Goal: Navigation & Orientation: Find specific page/section

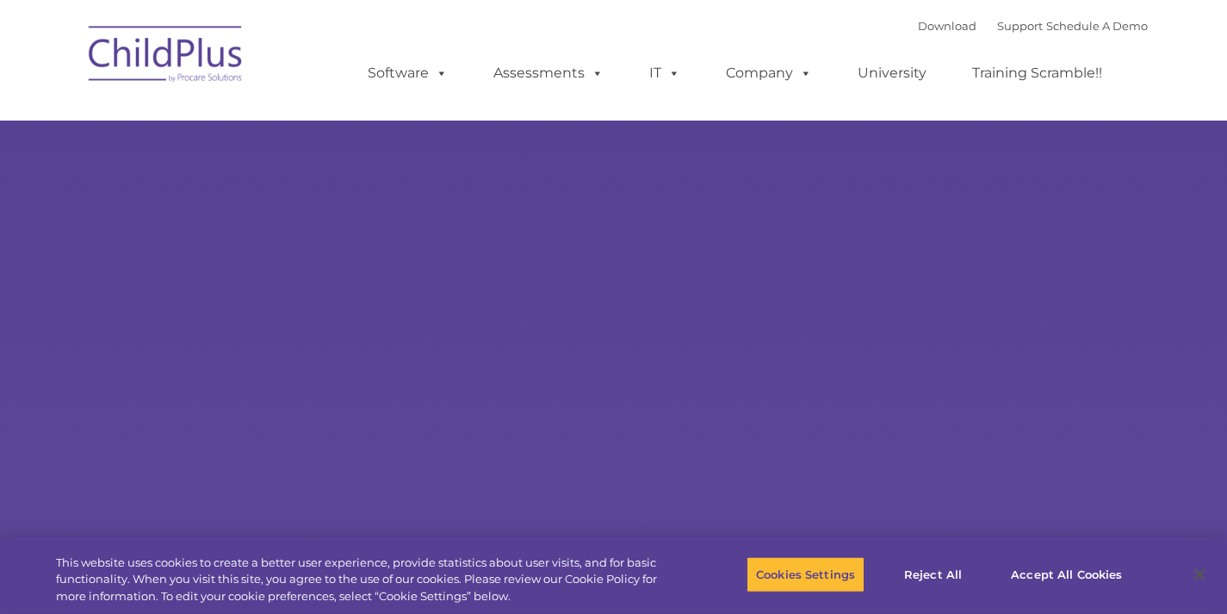
select select "MEDIUM"
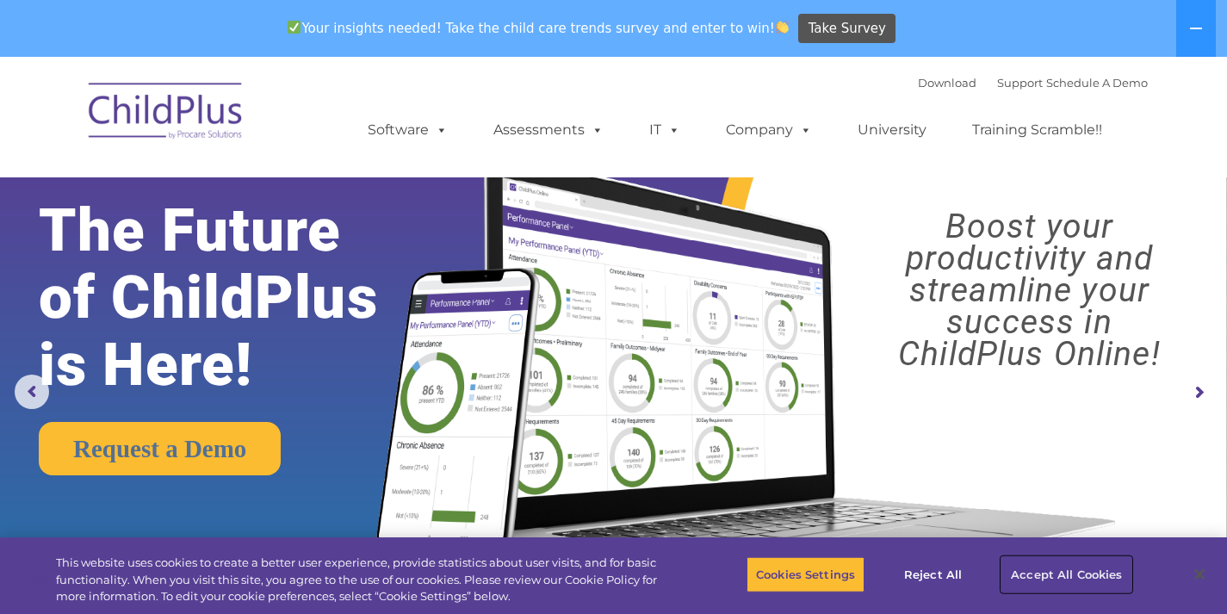
click at [1075, 577] on button "Accept All Cookies" at bounding box center [1067, 574] width 130 height 36
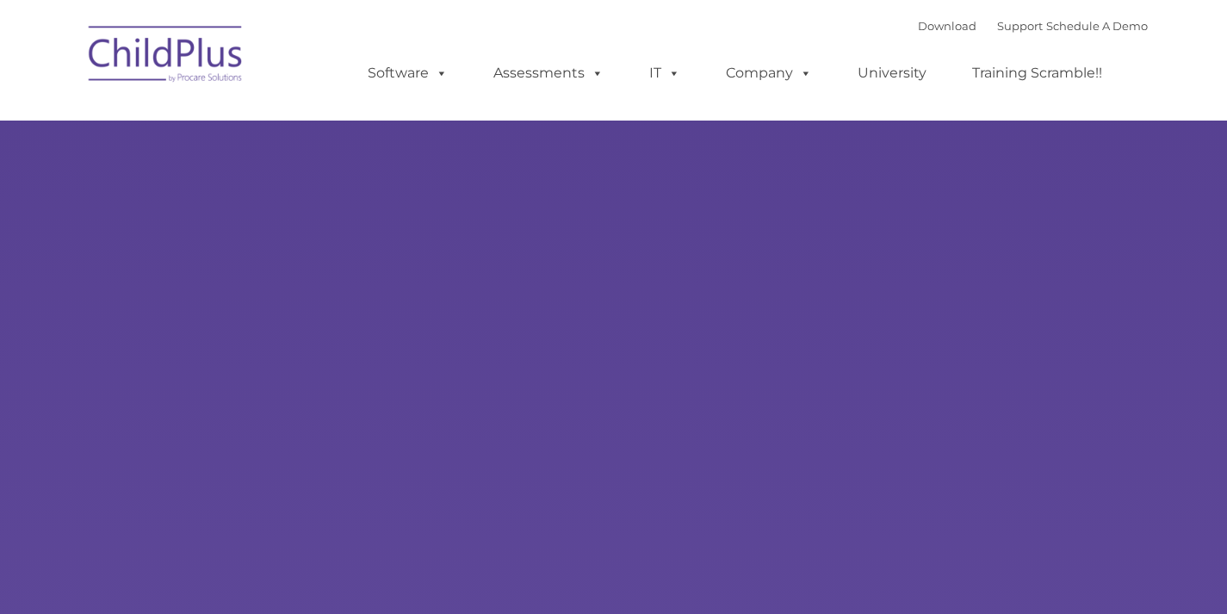
select select "MEDIUM"
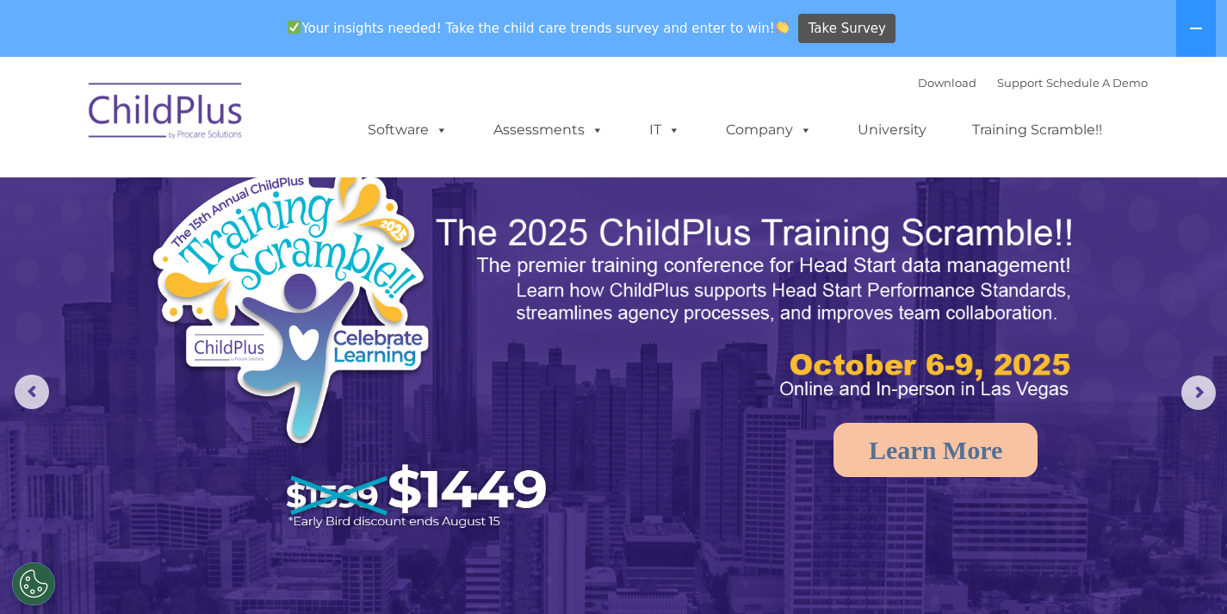
click at [182, 109] on img at bounding box center [166, 114] width 172 height 86
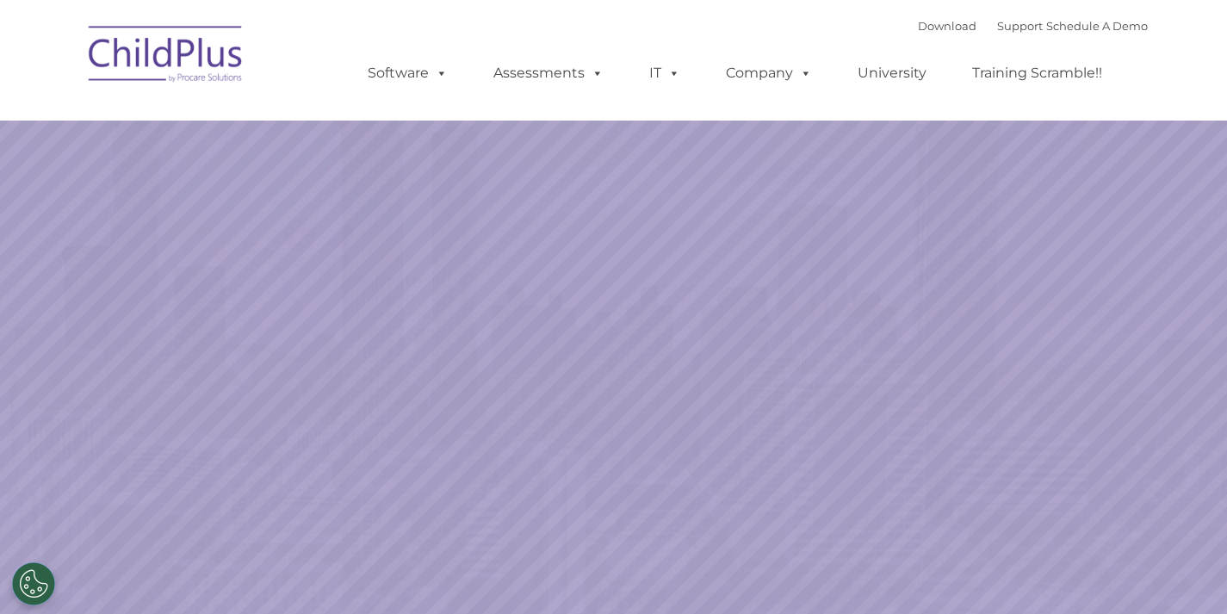
select select "MEDIUM"
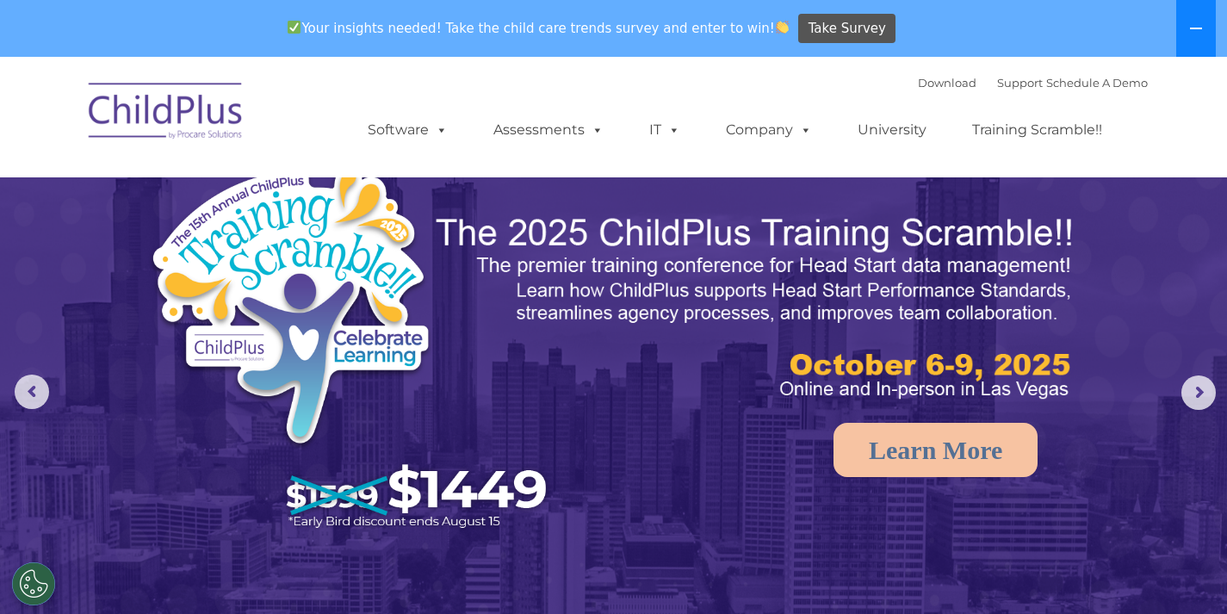
click at [1189, 30] on button at bounding box center [1197, 28] width 40 height 57
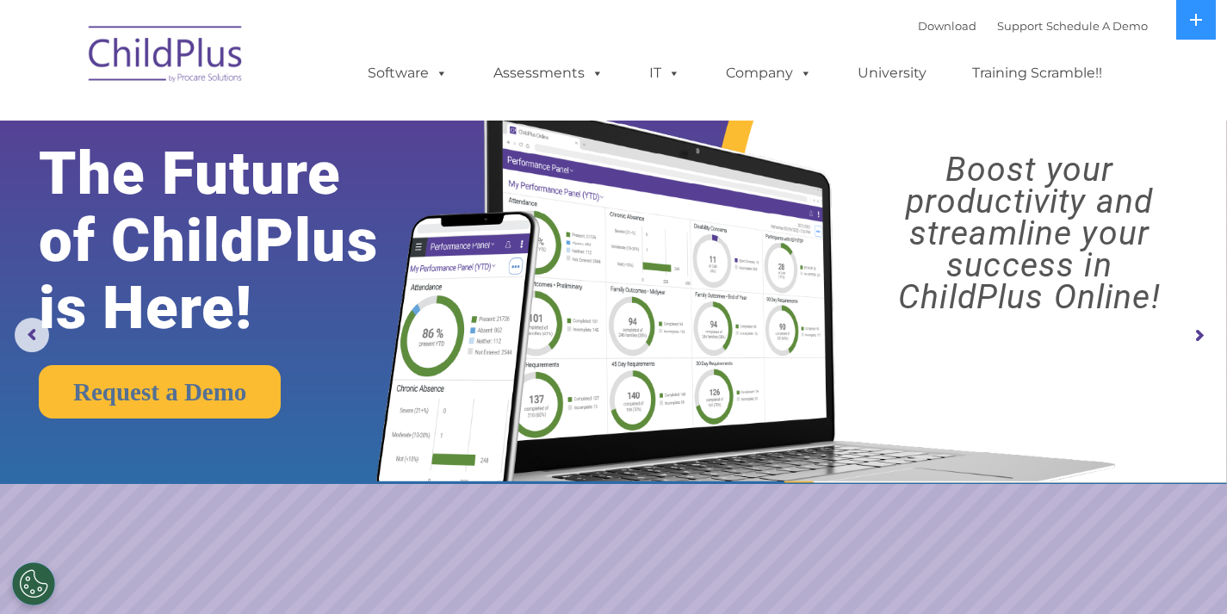
click at [163, 44] on img at bounding box center [166, 57] width 172 height 86
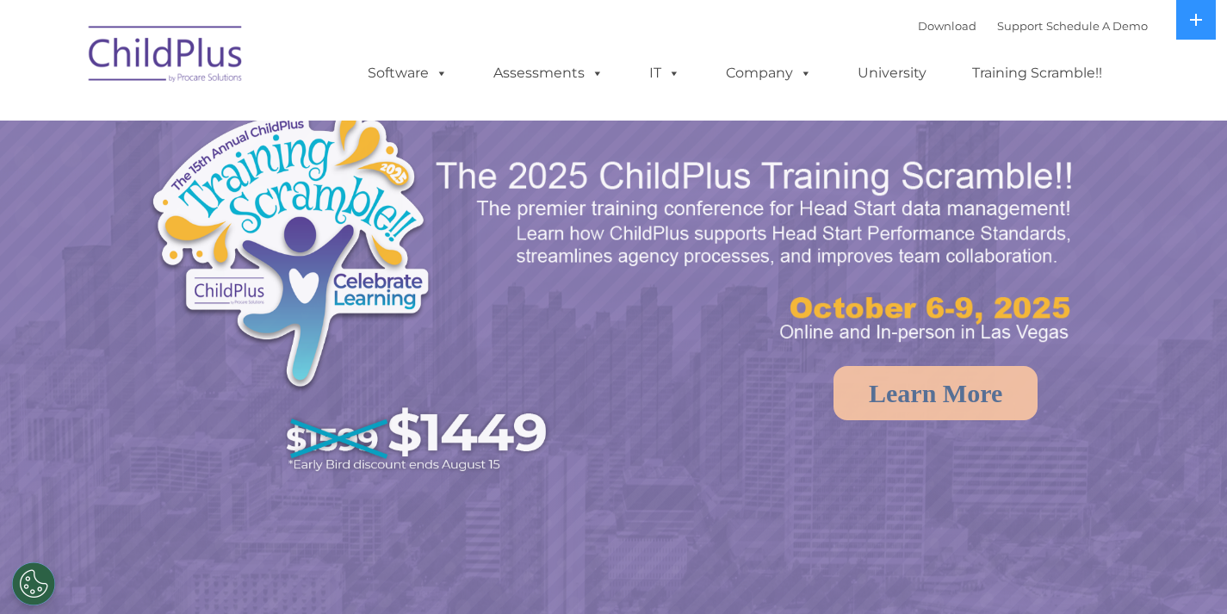
select select "MEDIUM"
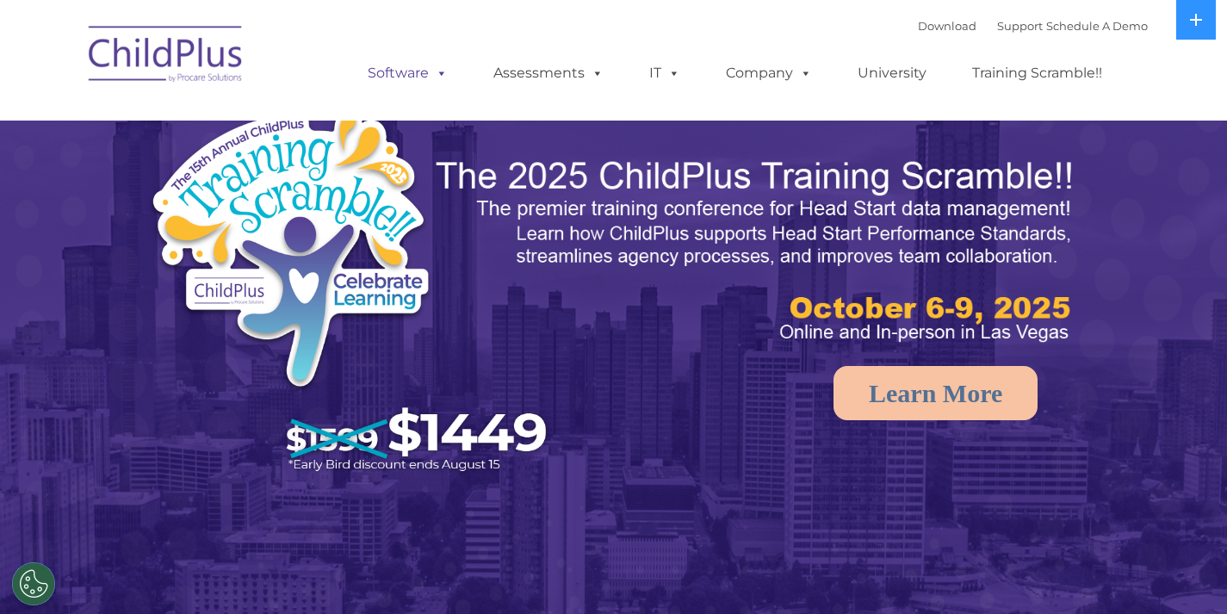
click at [444, 71] on span at bounding box center [438, 73] width 19 height 16
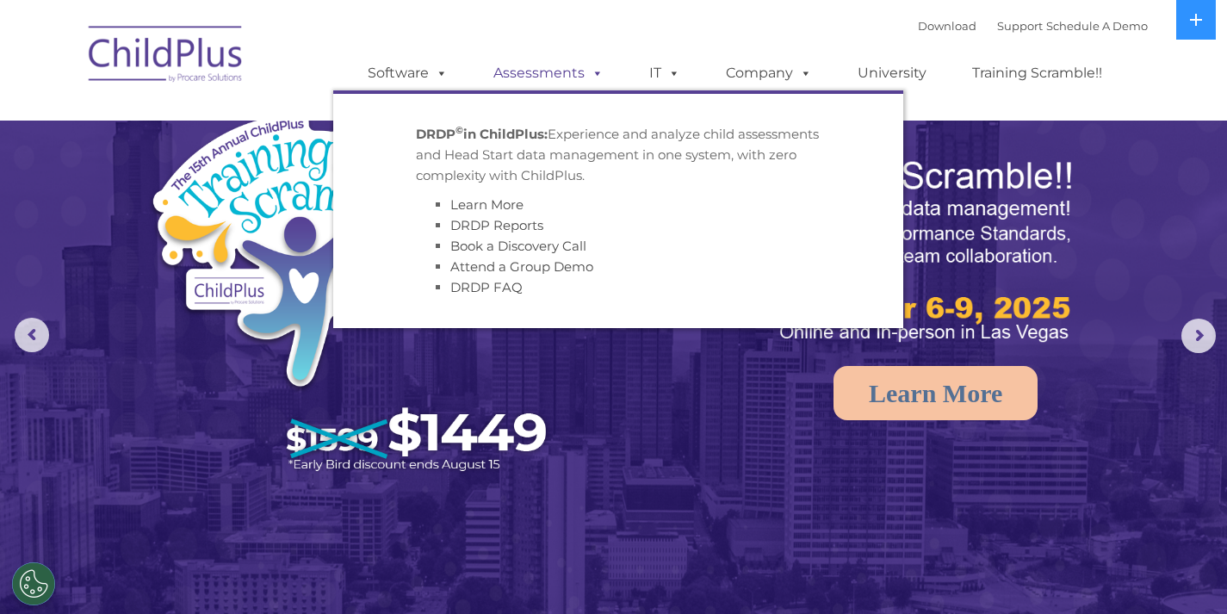
click at [596, 65] on span at bounding box center [594, 73] width 19 height 16
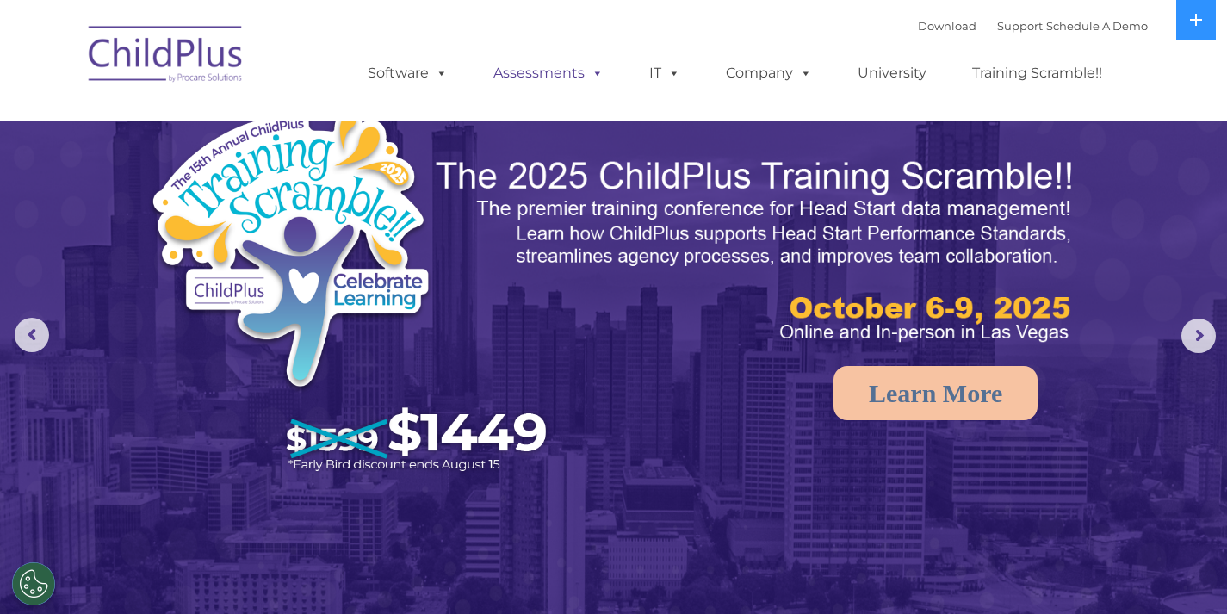
click at [595, 65] on span at bounding box center [594, 73] width 19 height 16
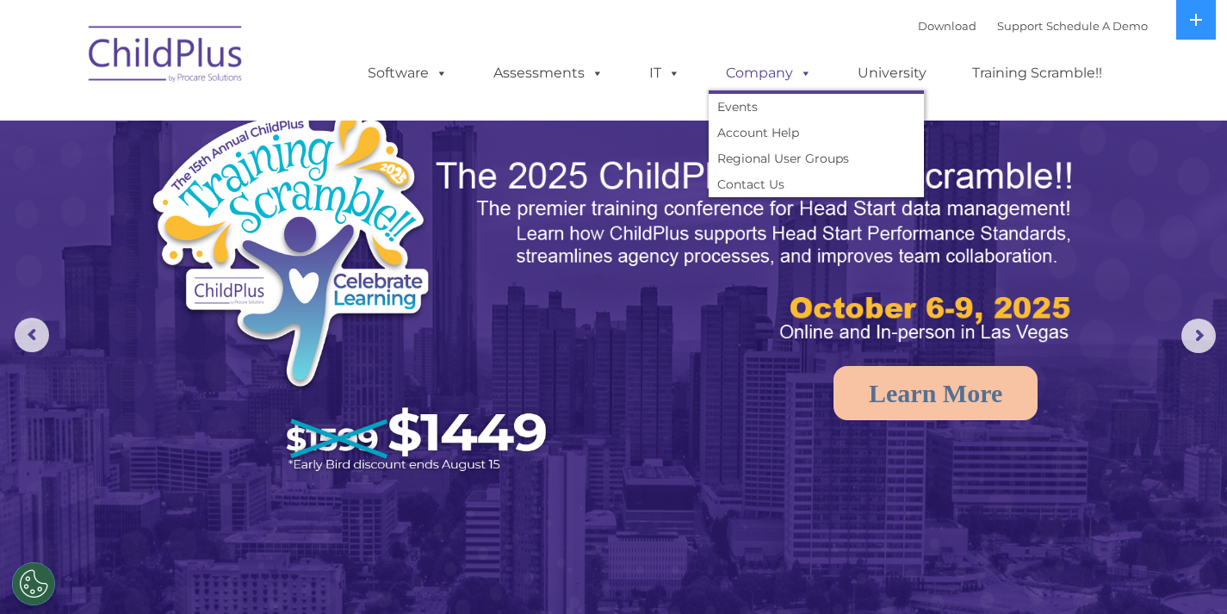
click at [789, 66] on link "Company" at bounding box center [769, 73] width 121 height 34
click at [758, 127] on link "Account Help" at bounding box center [816, 133] width 215 height 26
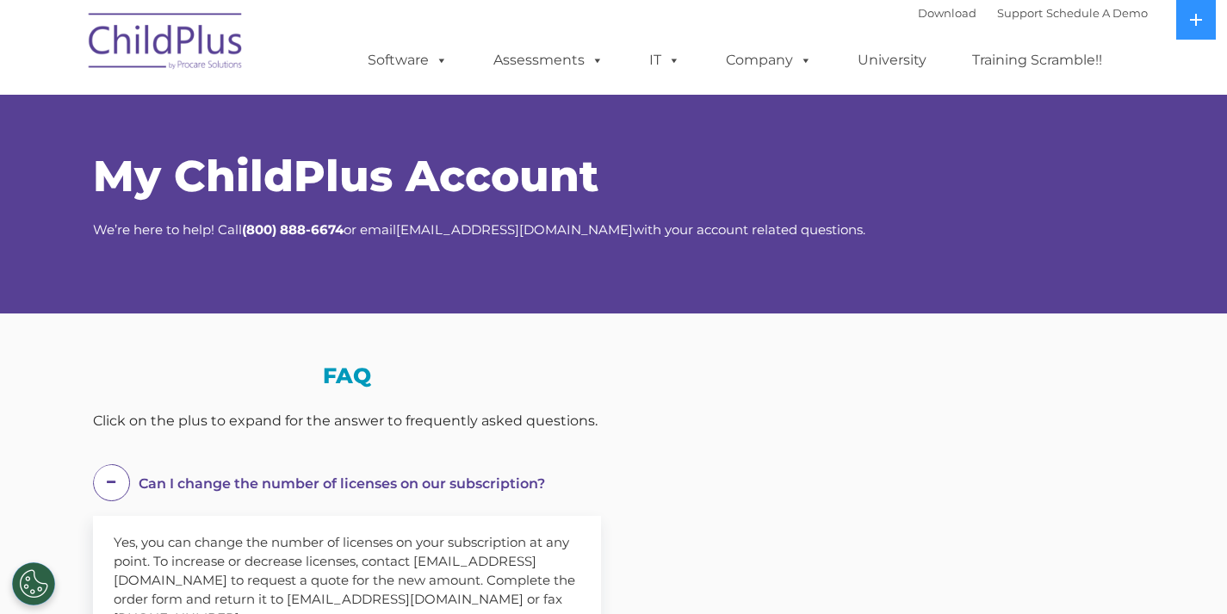
select select "MEDIUM"
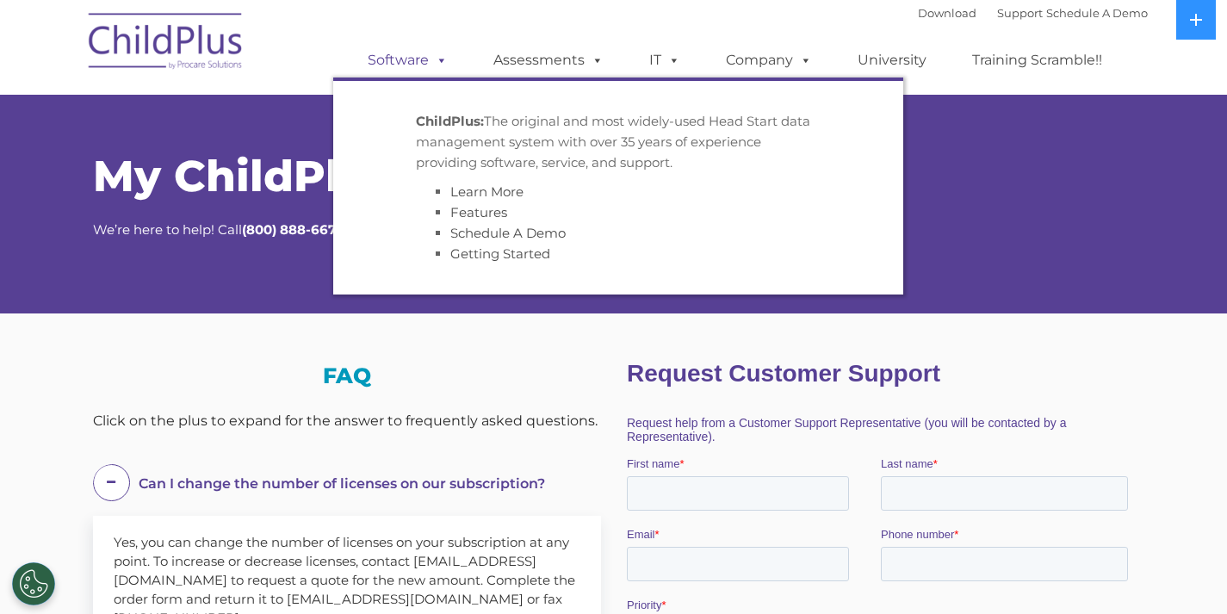
click at [418, 58] on link "Software" at bounding box center [408, 60] width 115 height 34
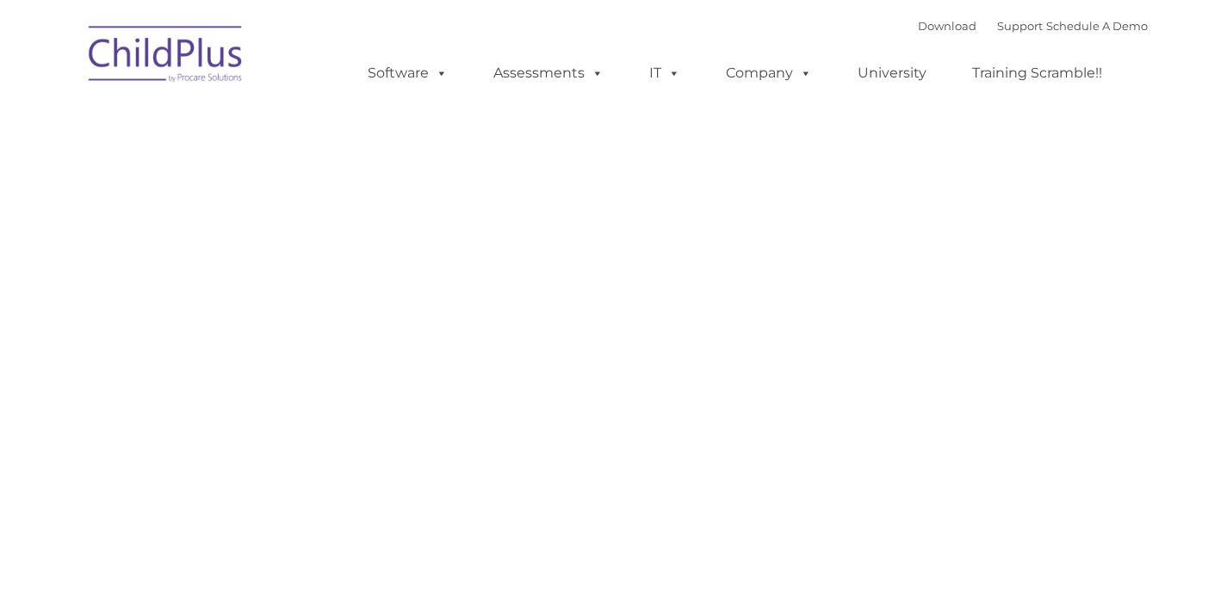
type input ""
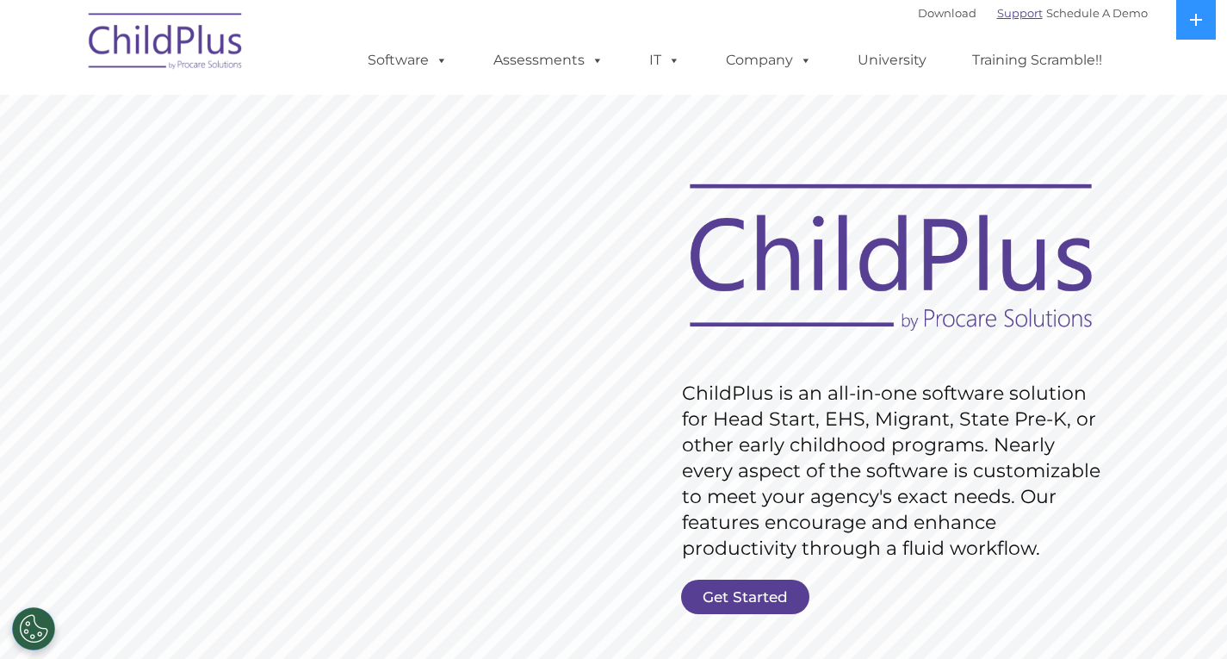
click at [1001, 18] on link "Support" at bounding box center [1020, 13] width 46 height 14
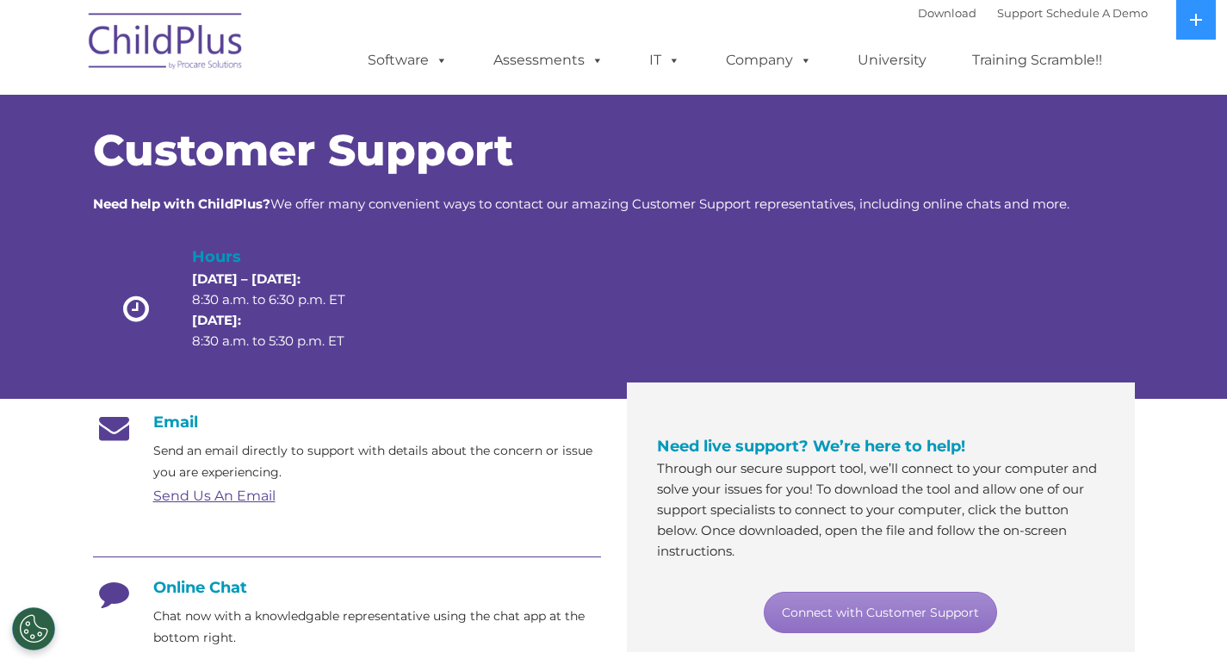
click at [891, 56] on link "University" at bounding box center [892, 60] width 103 height 34
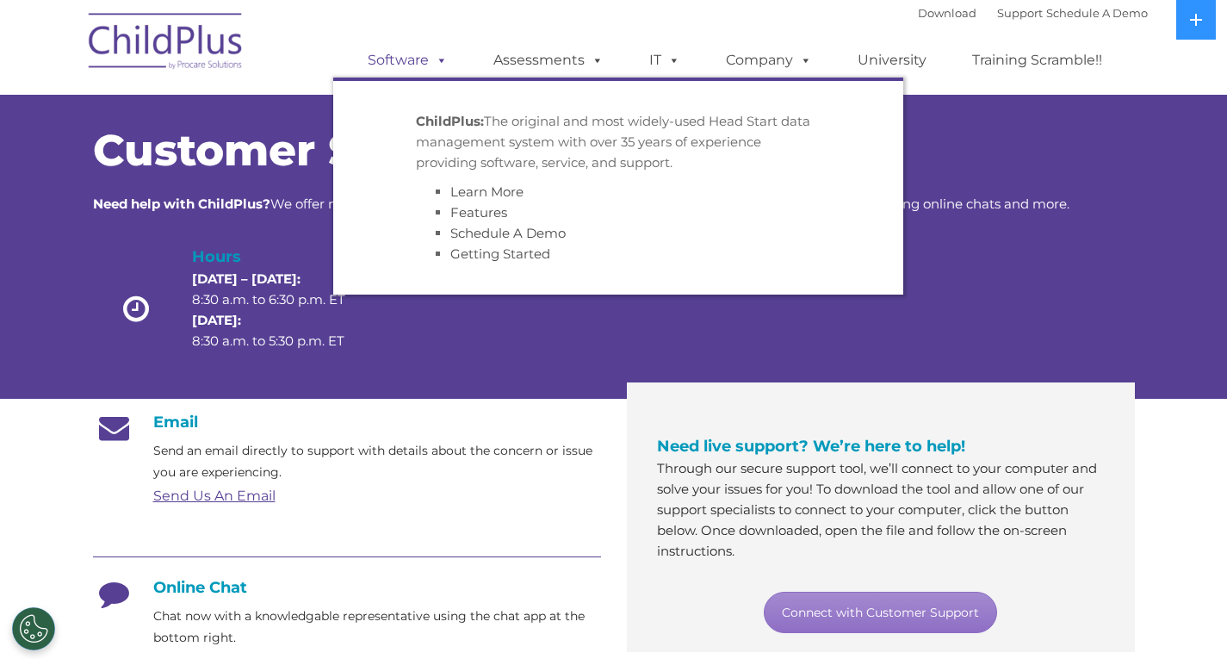
click at [383, 52] on link "Software" at bounding box center [408, 60] width 115 height 34
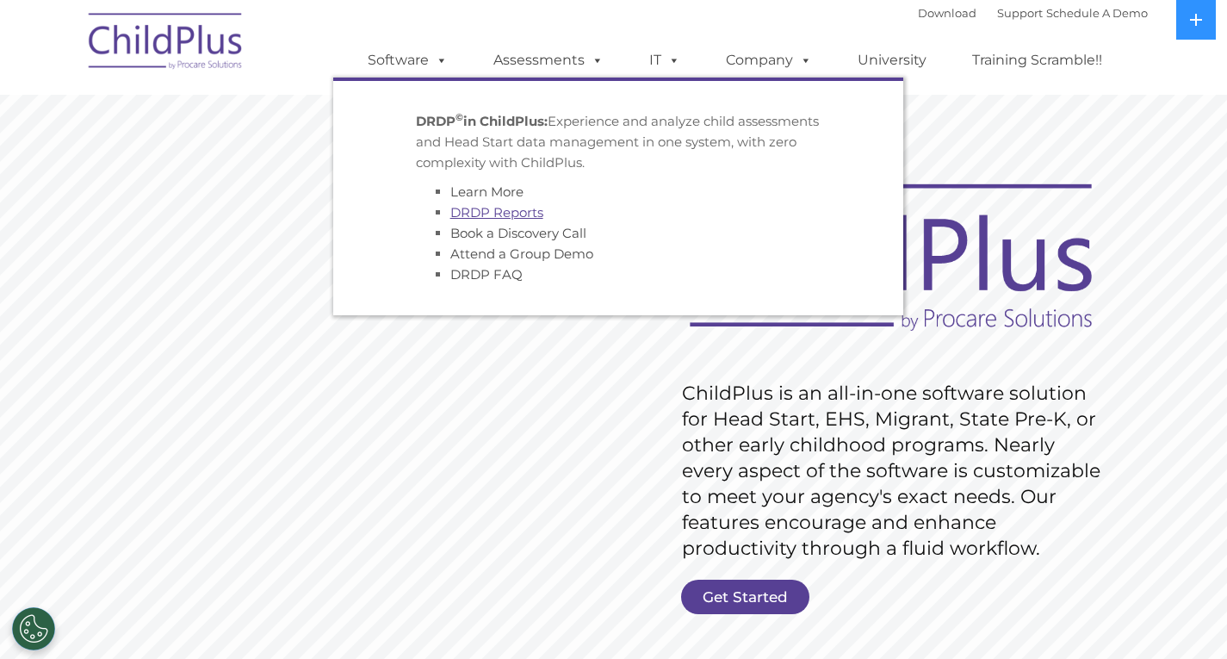
click at [481, 211] on link "DRDP Reports" at bounding box center [496, 212] width 93 height 16
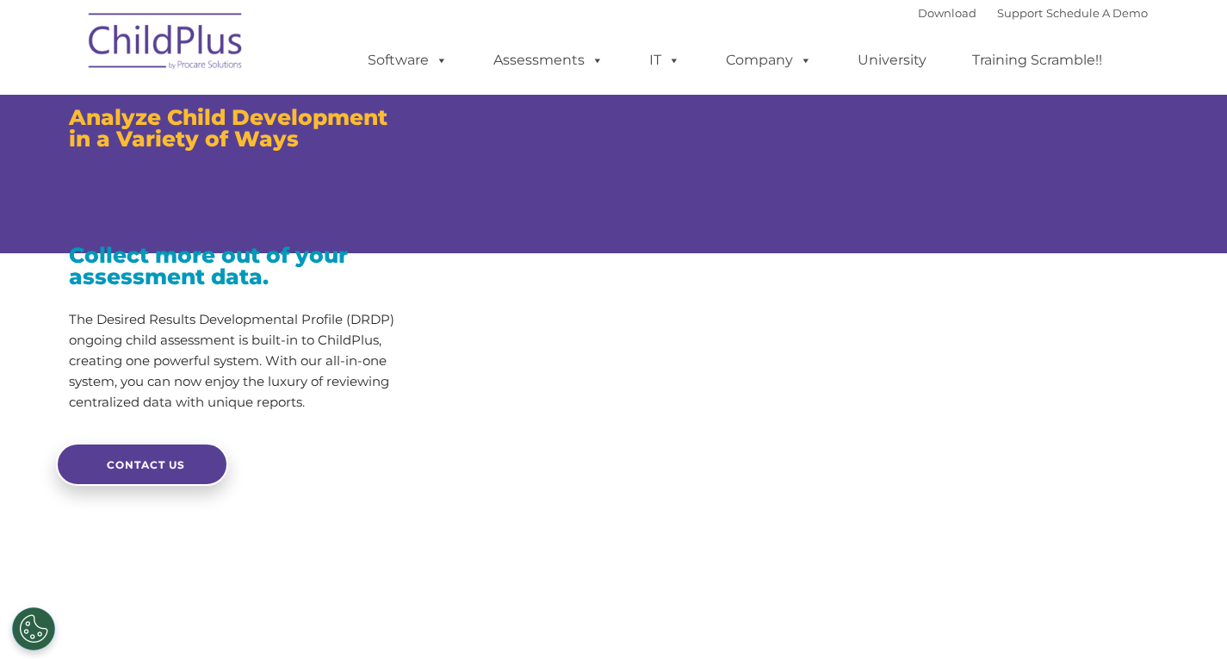
type input ""
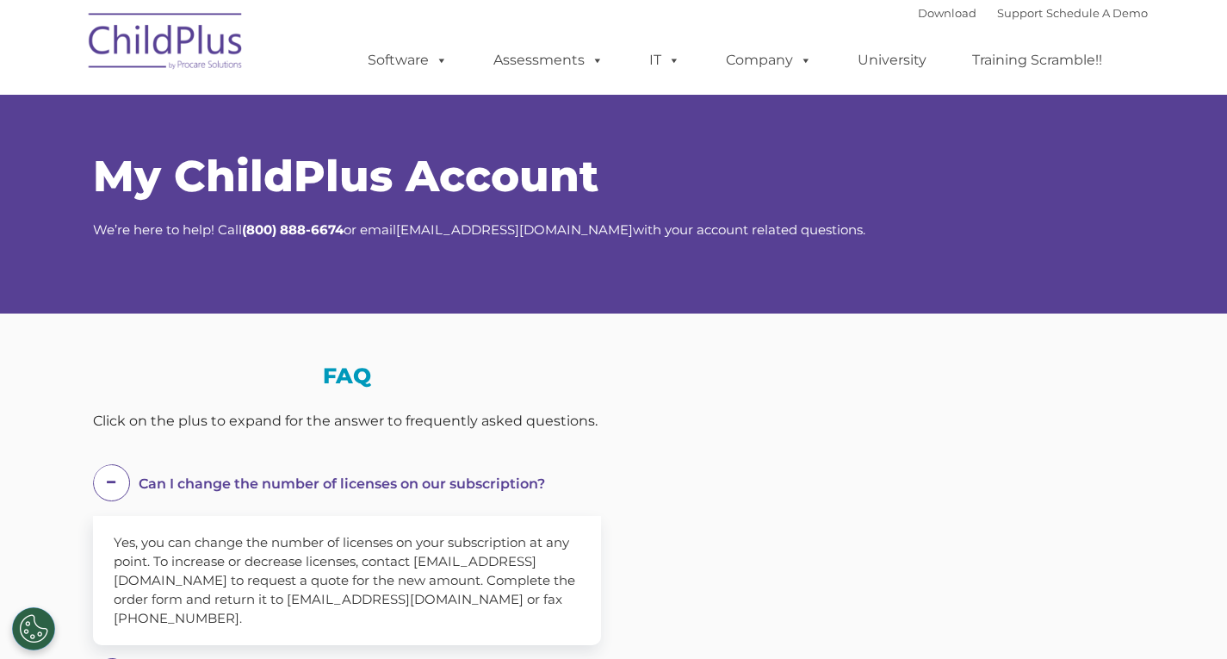
select select "MEDIUM"
